Goal: Navigation & Orientation: Go to known website

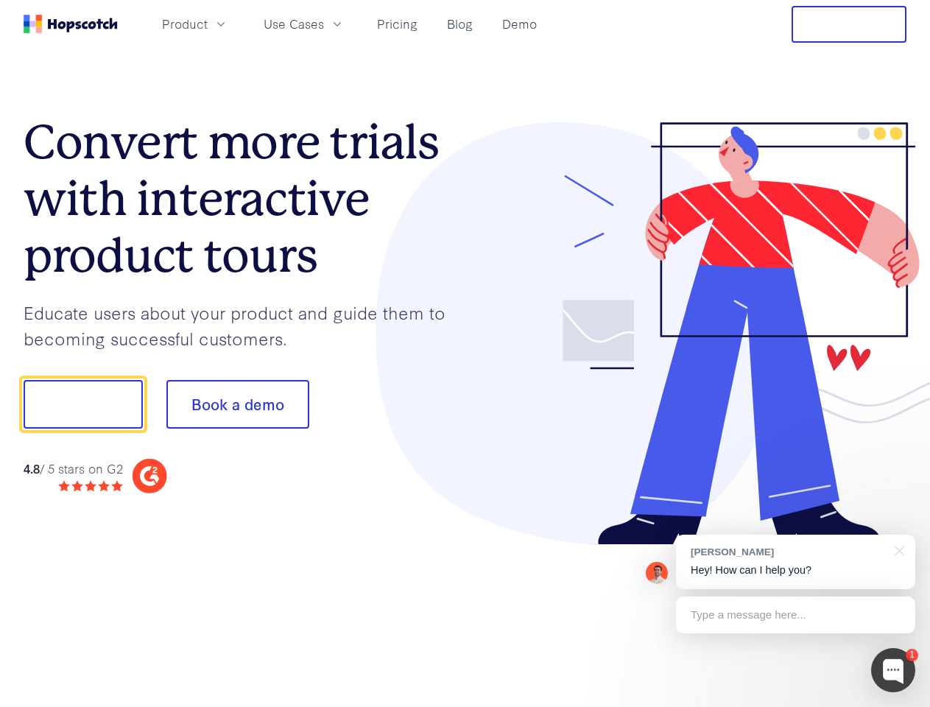
click at [465, 353] on div at bounding box center [686, 333] width 442 height 423
click at [208, 24] on span "Product" at bounding box center [185, 24] width 46 height 18
click at [324, 24] on span "Use Cases" at bounding box center [294, 24] width 60 height 18
click at [849, 24] on button "Free Trial" at bounding box center [849, 24] width 115 height 37
click at [82, 404] on button "Show me!" at bounding box center [83, 404] width 119 height 49
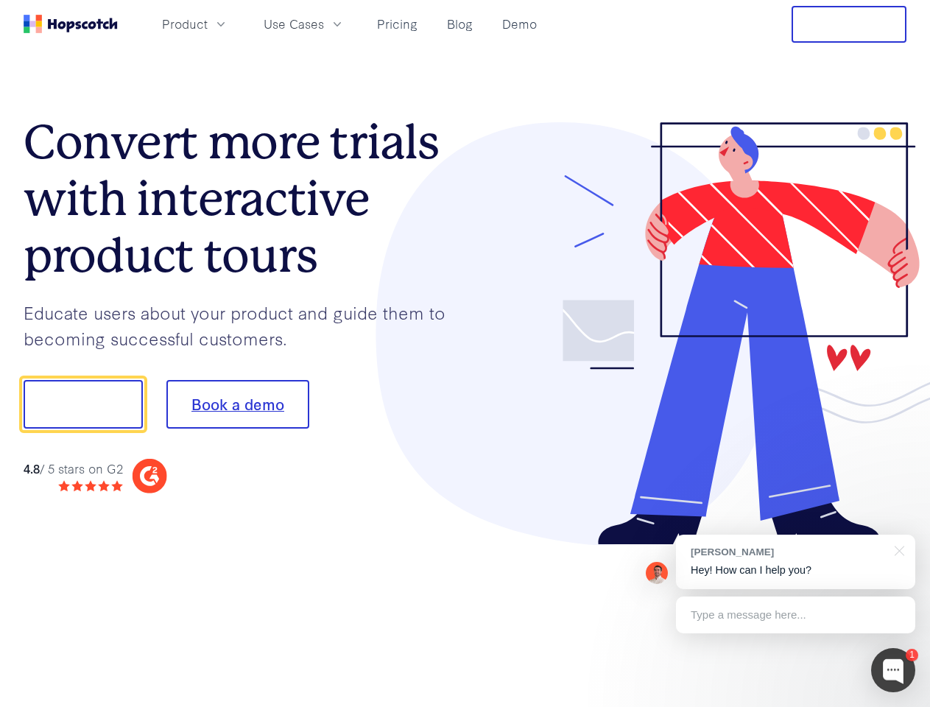
click at [237, 404] on button "Book a demo" at bounding box center [237, 404] width 143 height 49
click at [893, 670] on div at bounding box center [893, 670] width 44 height 44
click at [795, 562] on div "[PERSON_NAME] Hey! How can I help you?" at bounding box center [795, 562] width 239 height 54
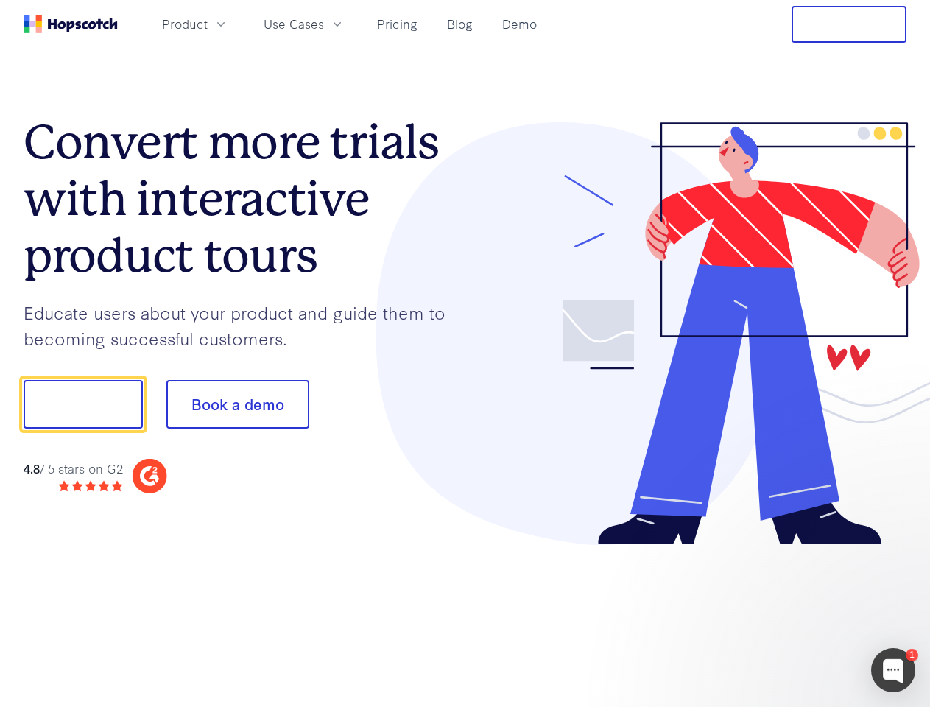
click at [897, 549] on div at bounding box center [777, 402] width 276 height 491
click at [795, 615] on div at bounding box center [777, 501] width 276 height 294
